Goal: Transaction & Acquisition: Download file/media

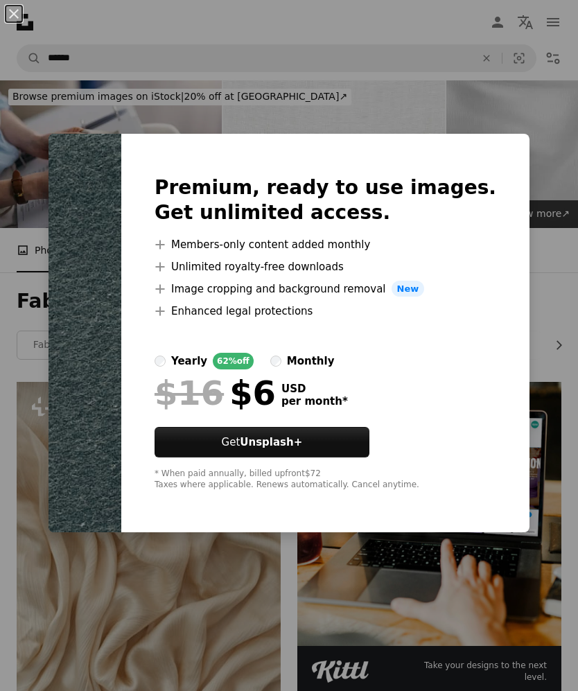
scroll to position [2965, 0]
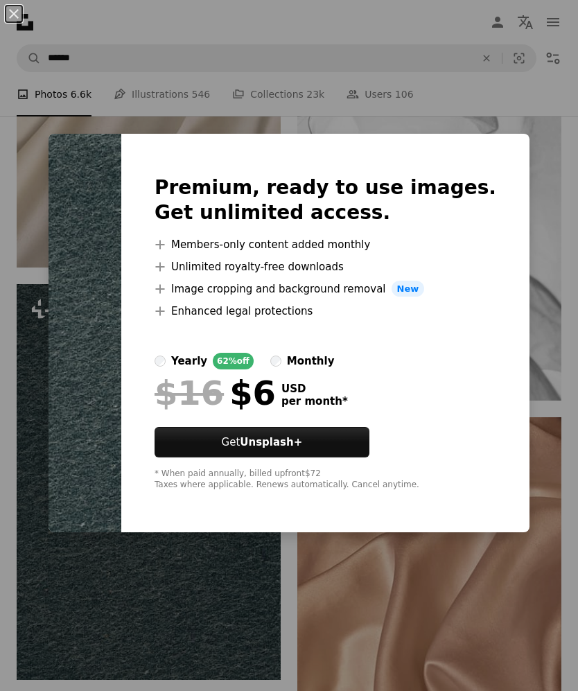
click at [190, 606] on div "An X shape Premium, ready to use images. Get unlimited access. A plus sign Memb…" at bounding box center [289, 345] width 578 height 691
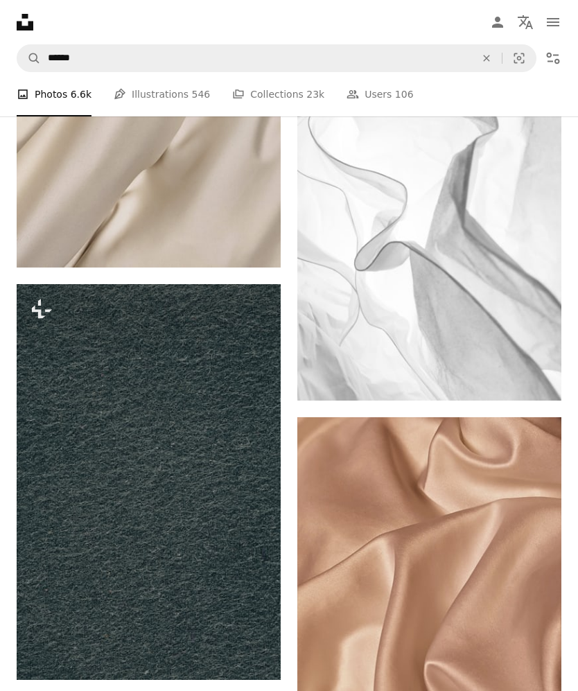
click at [177, 594] on img at bounding box center [149, 482] width 264 height 396
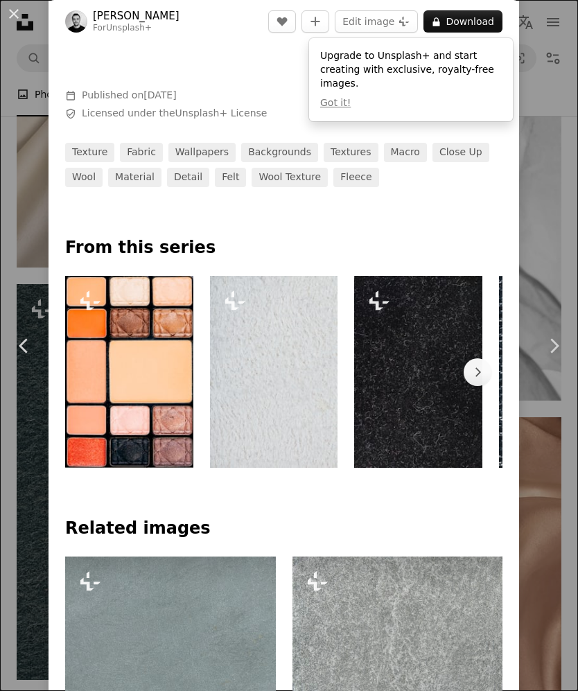
scroll to position [601, 0]
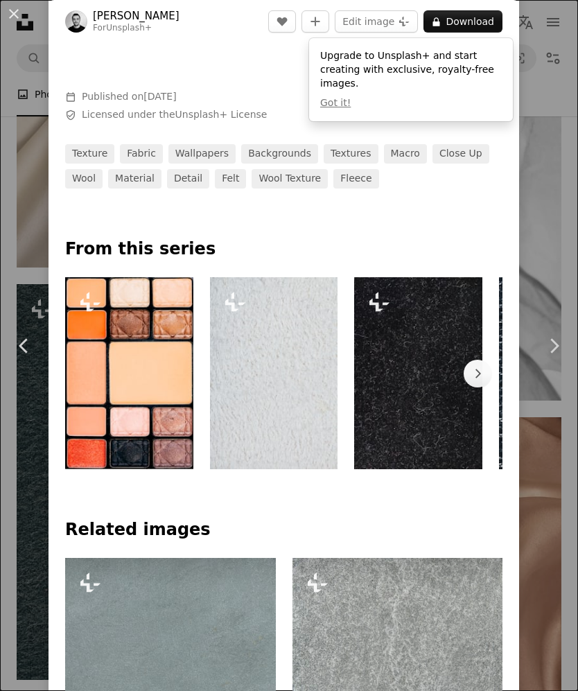
click at [493, 23] on button "A lock Download" at bounding box center [462, 21] width 79 height 22
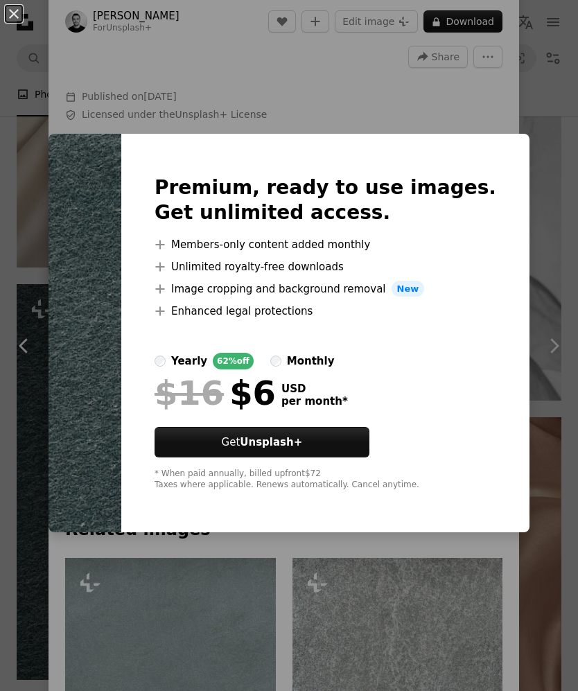
click at [351, 163] on div "An X shape Premium, ready to use images. Get unlimited access. A plus sign Memb…" at bounding box center [289, 345] width 578 height 691
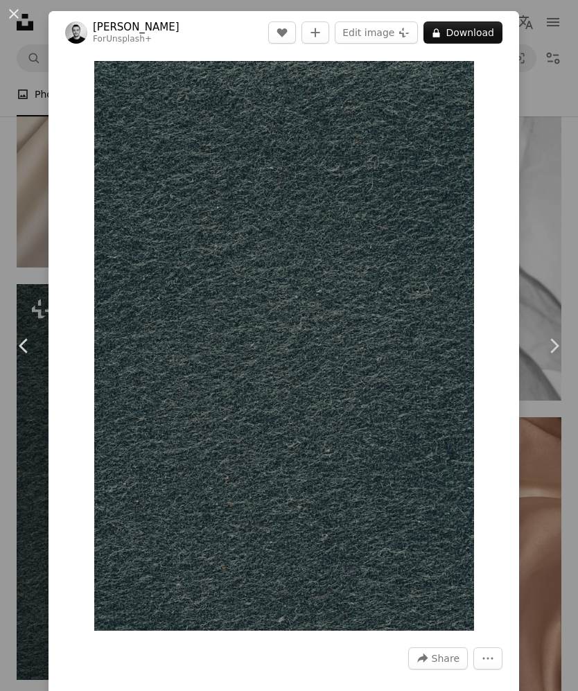
click at [549, 229] on div "An X shape Chevron left Chevron right [PERSON_NAME] For Unsplash+ A heart A plu…" at bounding box center [289, 345] width 578 height 691
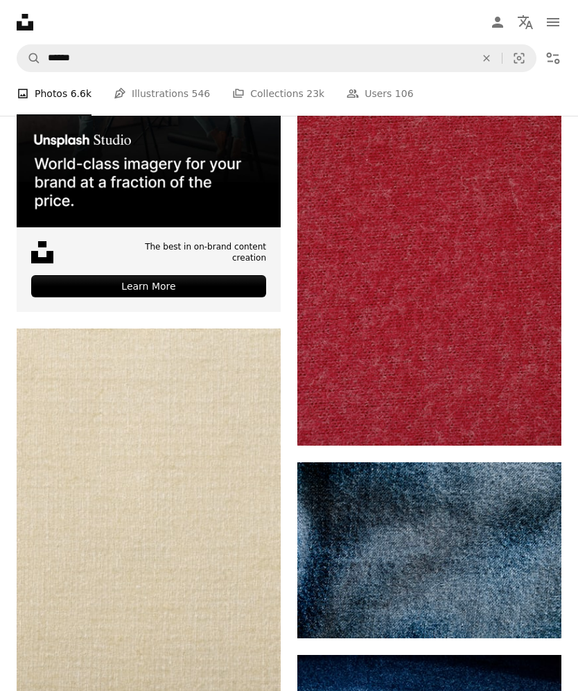
scroll to position [4711, 0]
click at [226, 459] on img at bounding box center [149, 526] width 264 height 396
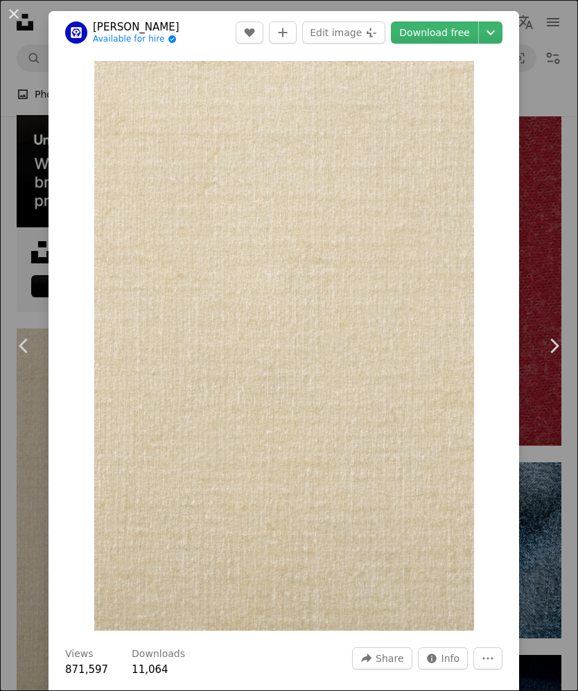
click at [464, 34] on link "Download free" at bounding box center [434, 32] width 87 height 22
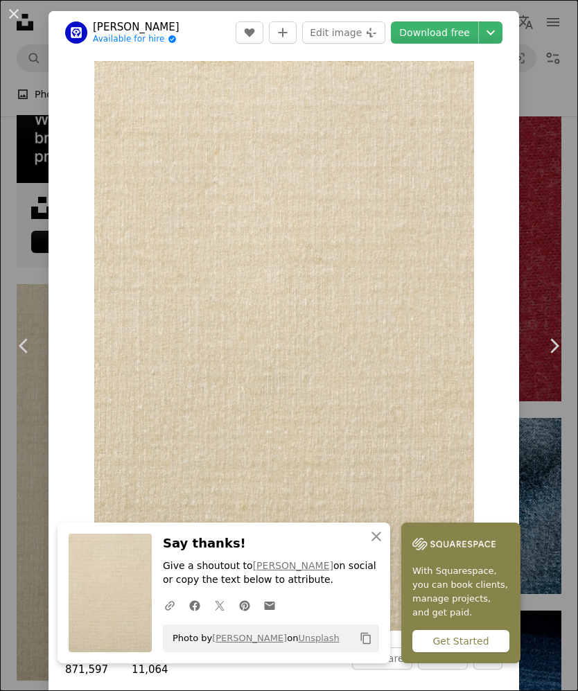
click at [544, 258] on div "An X shape Chevron left Chevron right An X shape Close Say thanks! Give a shout…" at bounding box center [289, 345] width 578 height 691
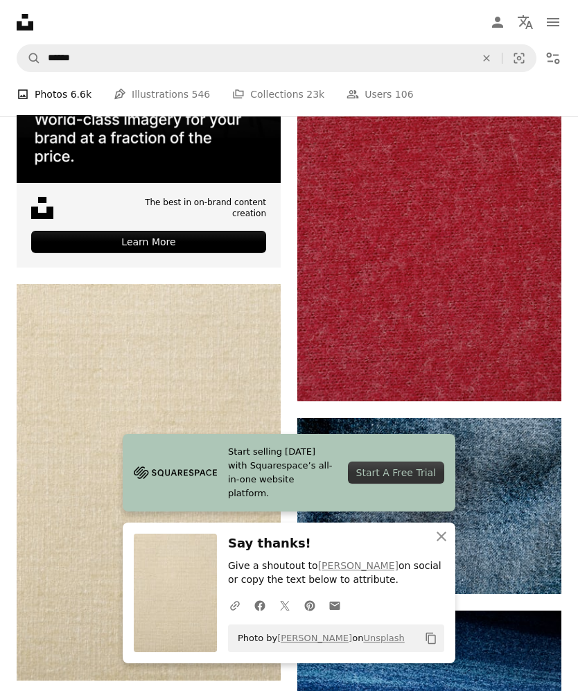
click at [495, 262] on img at bounding box center [429, 203] width 264 height 396
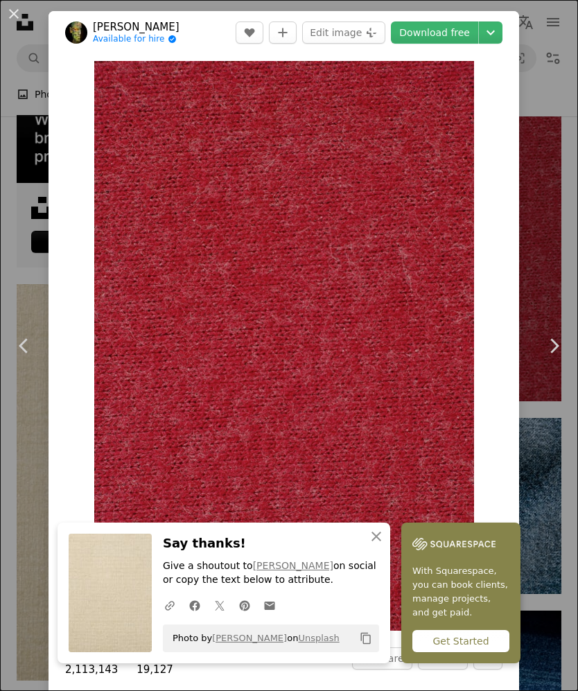
click at [442, 28] on link "Download free" at bounding box center [434, 32] width 87 height 22
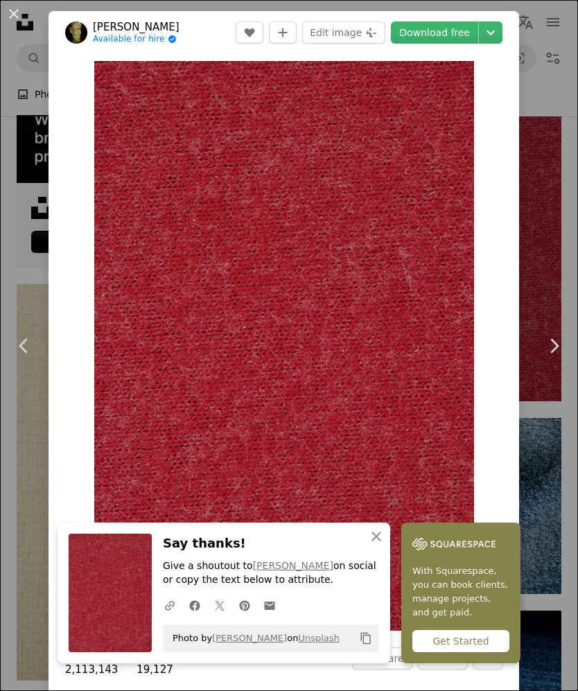
click at [549, 303] on div "An X shape Chevron left Chevron right An X shape Close Say thanks! Give a shout…" at bounding box center [289, 345] width 578 height 691
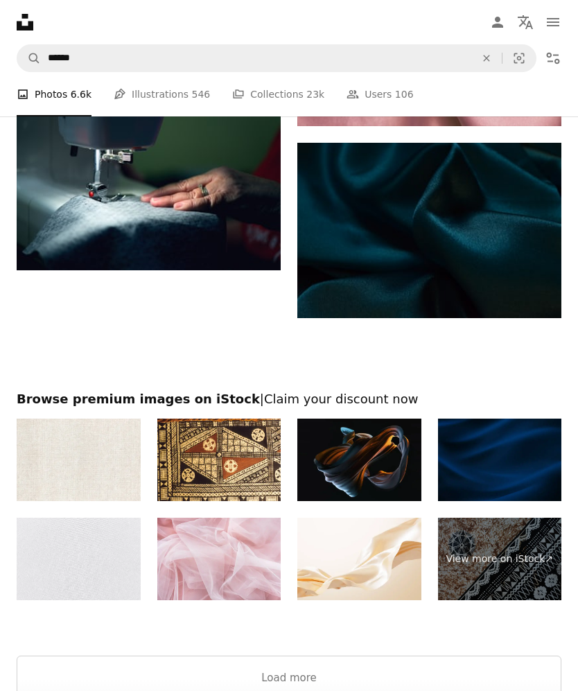
scroll to position [6972, 0]
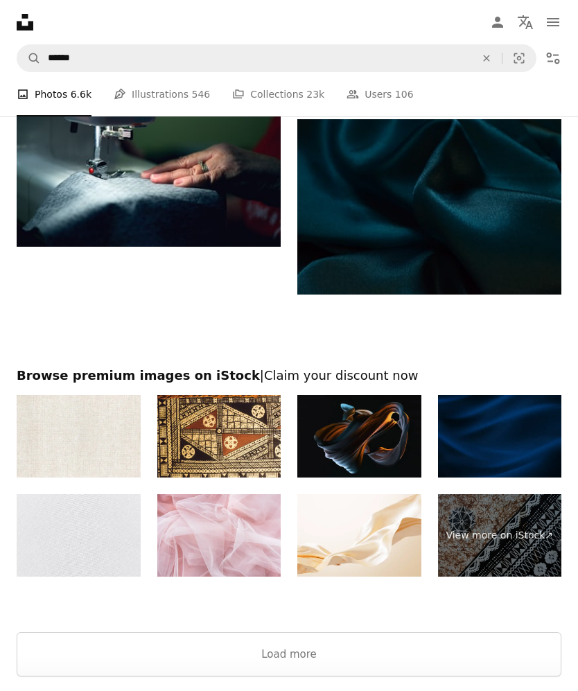
click at [321, 649] on button "Load more" at bounding box center [289, 654] width 545 height 44
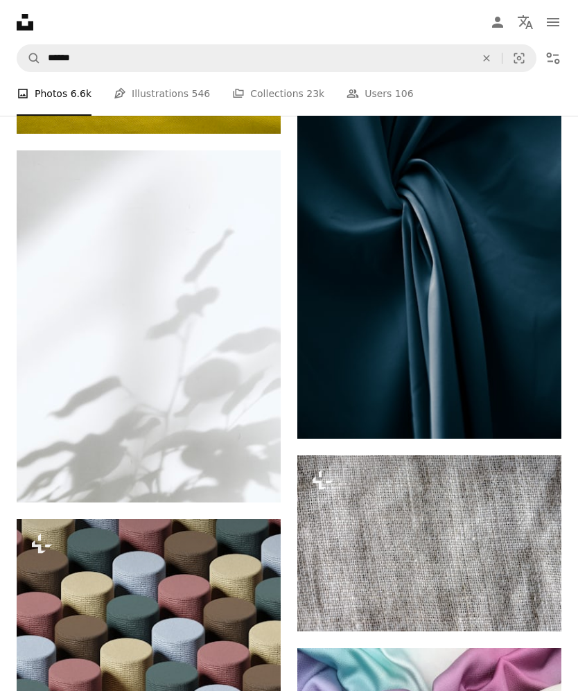
scroll to position [11573, 0]
